Goal: Check status: Check status

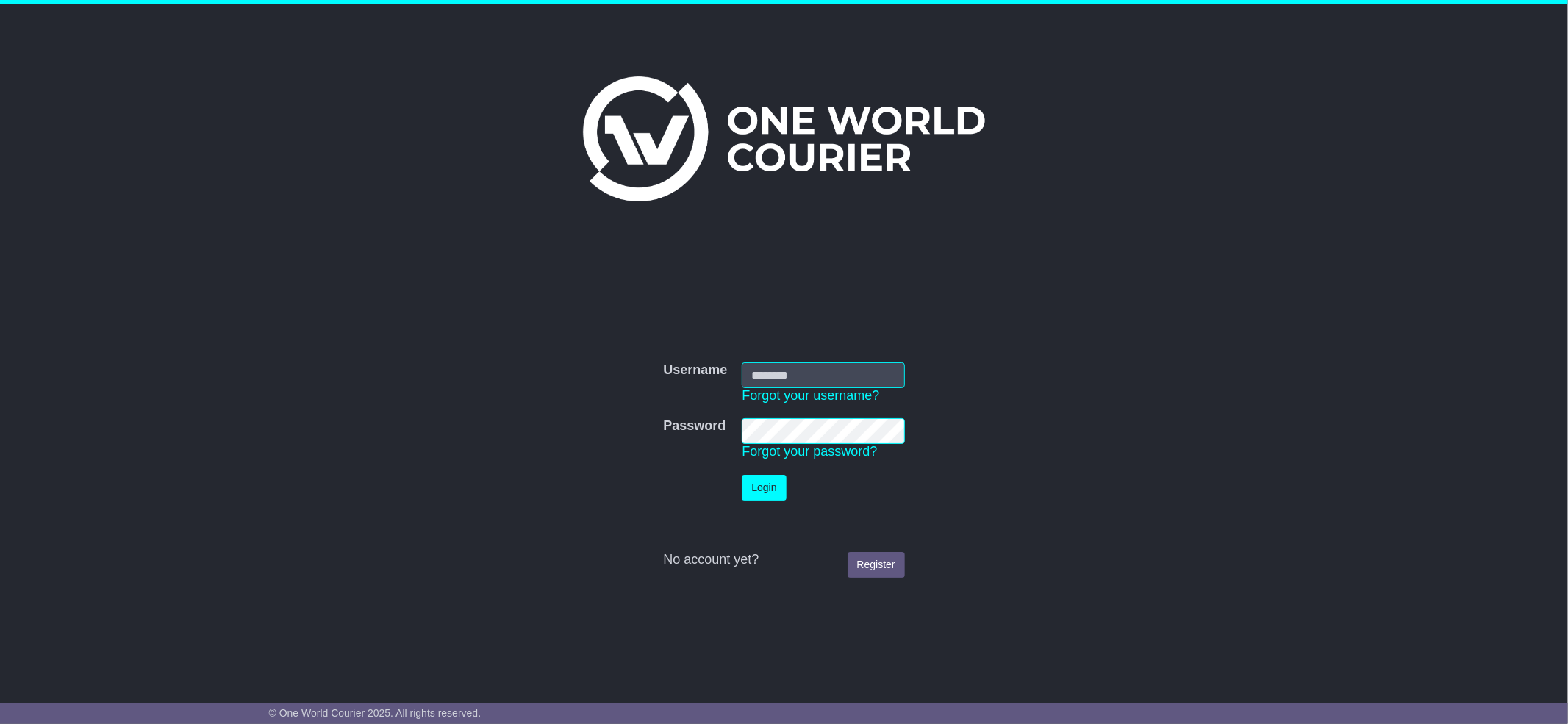
type input "**********"
click at [763, 491] on button "Login" at bounding box center [764, 487] width 44 height 26
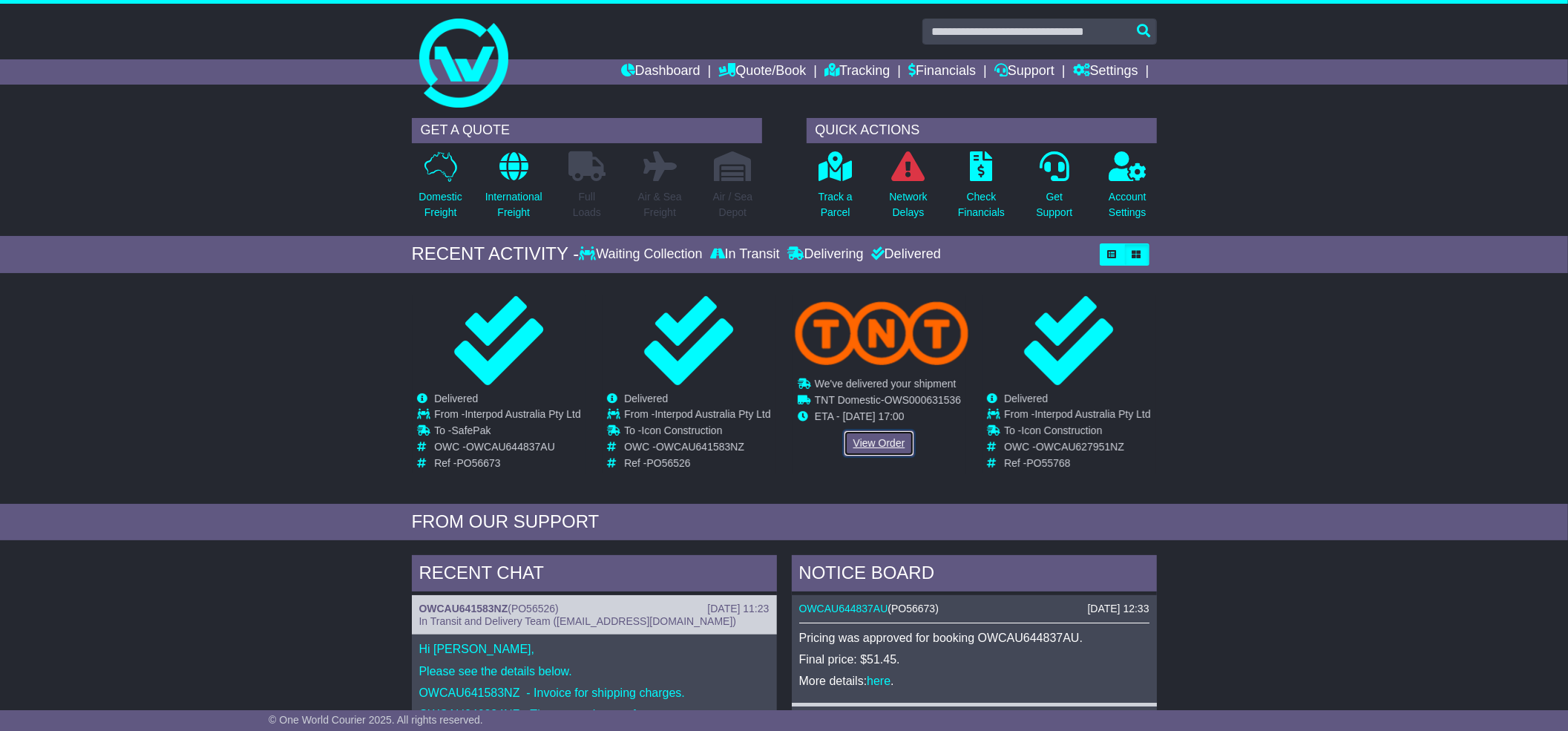
click at [864, 443] on link "View Order" at bounding box center [879, 443] width 71 height 26
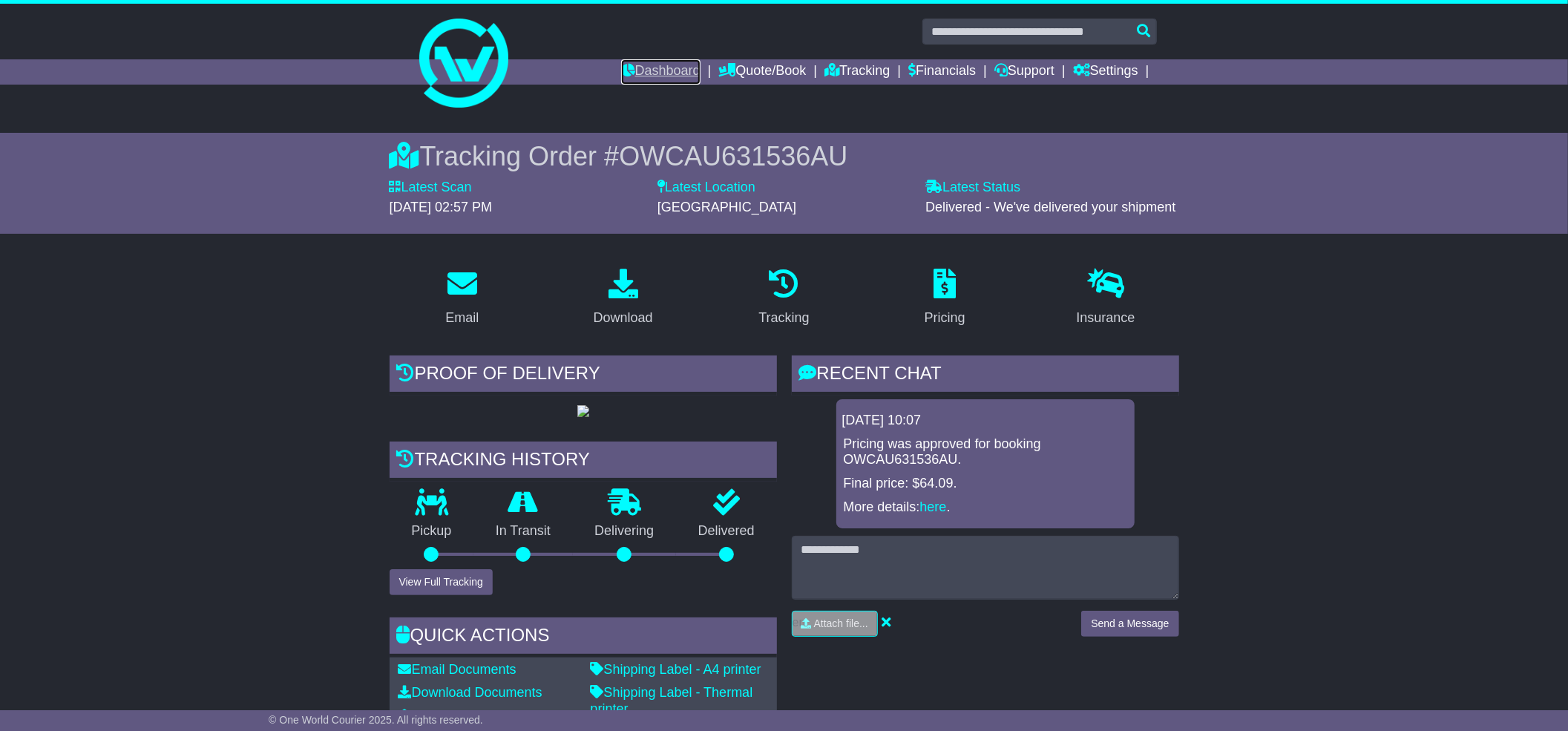
click at [651, 71] on link "Dashboard" at bounding box center [660, 72] width 79 height 25
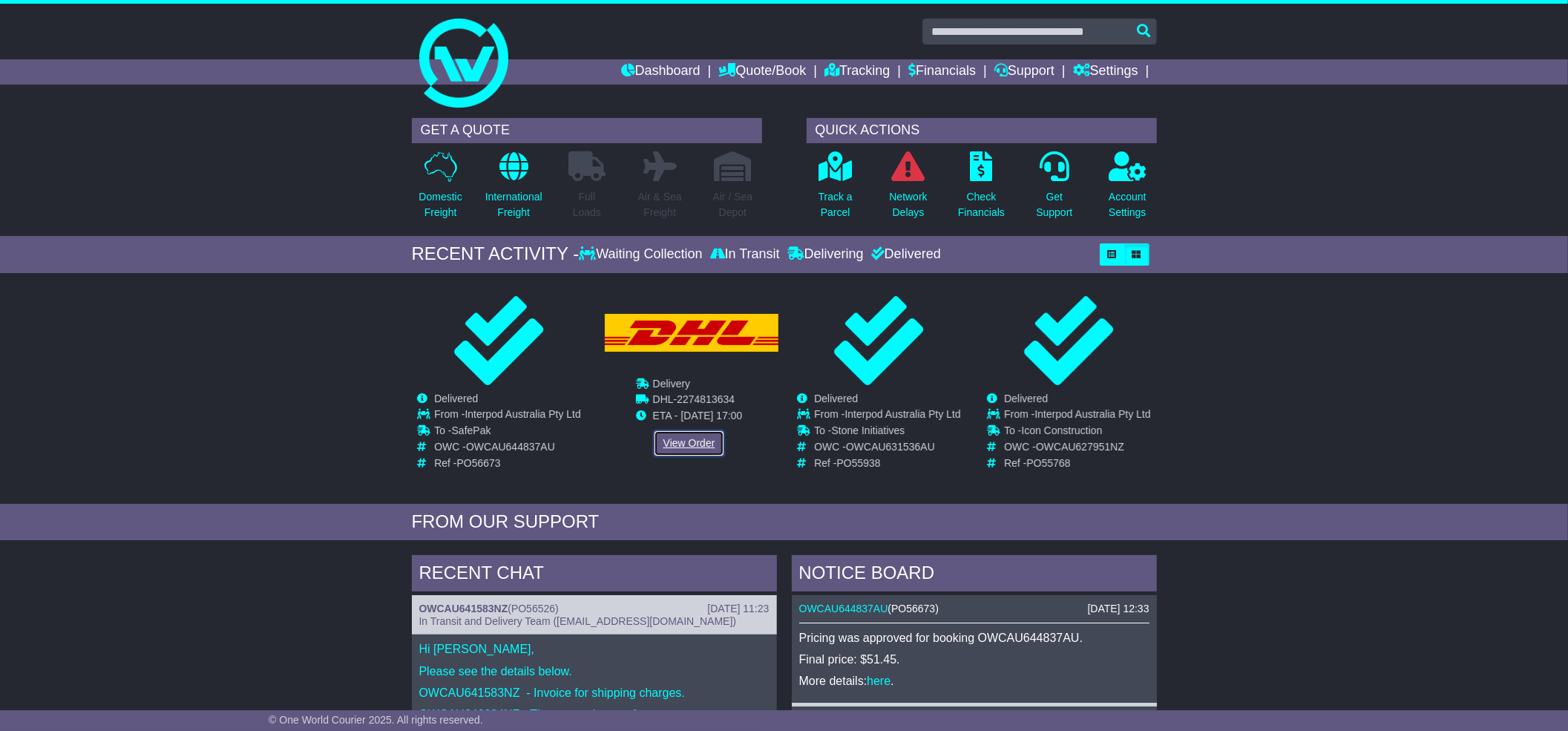
click at [673, 441] on link "View Order" at bounding box center [689, 443] width 71 height 26
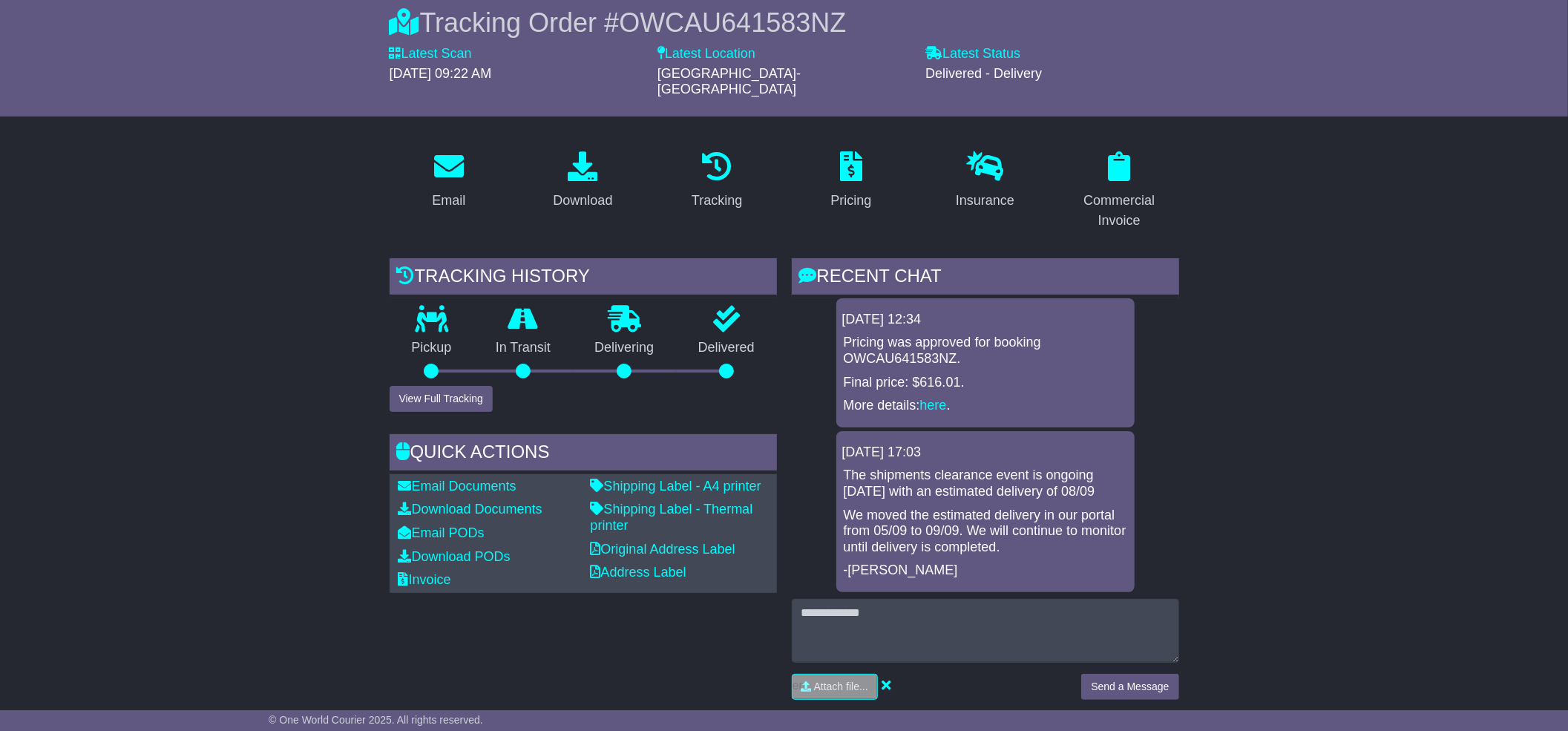
scroll to position [98, 0]
